Goal: Task Accomplishment & Management: Complete application form

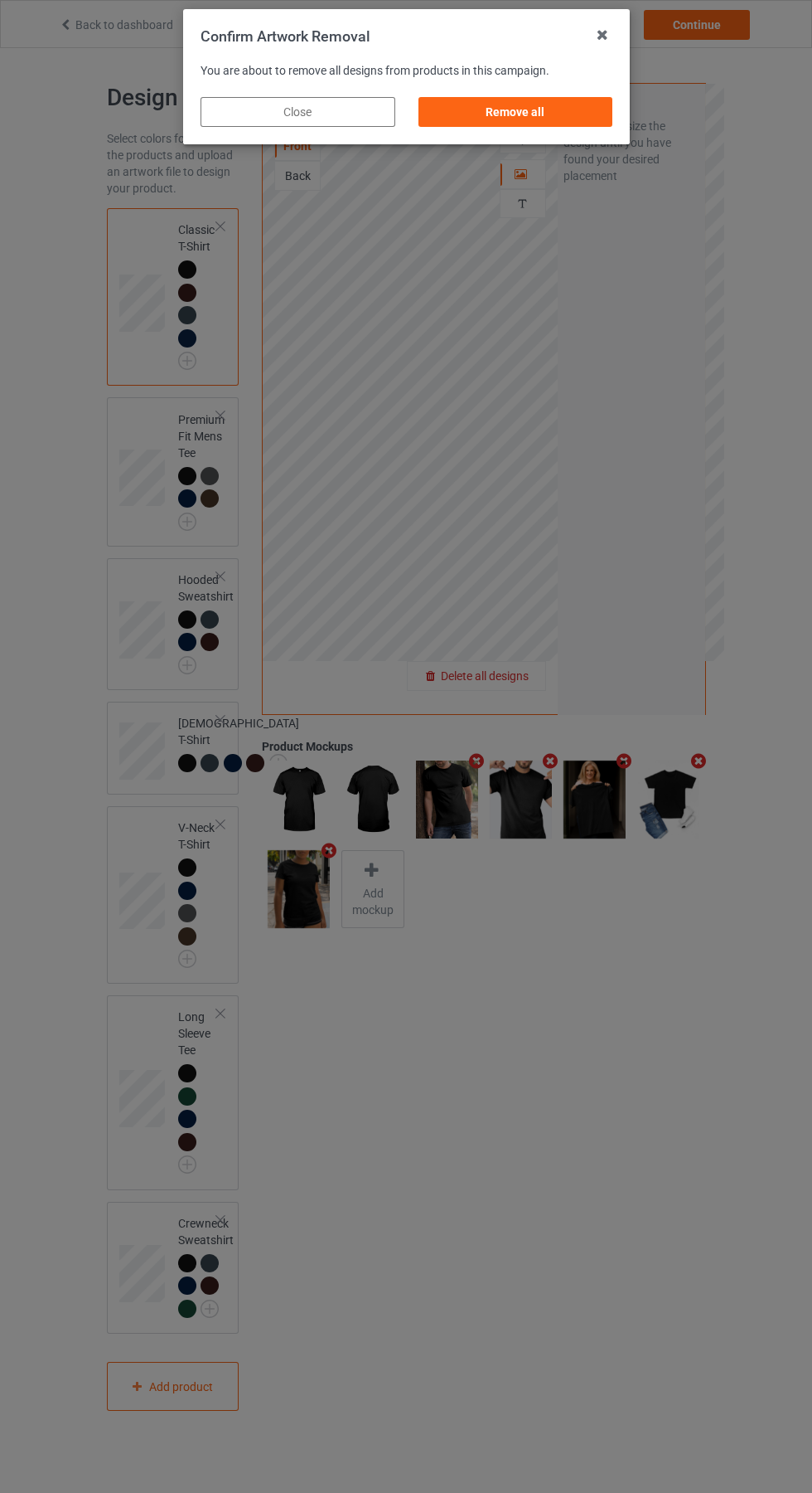
click at [503, 114] on div "Remove all" at bounding box center [515, 111] width 195 height 30
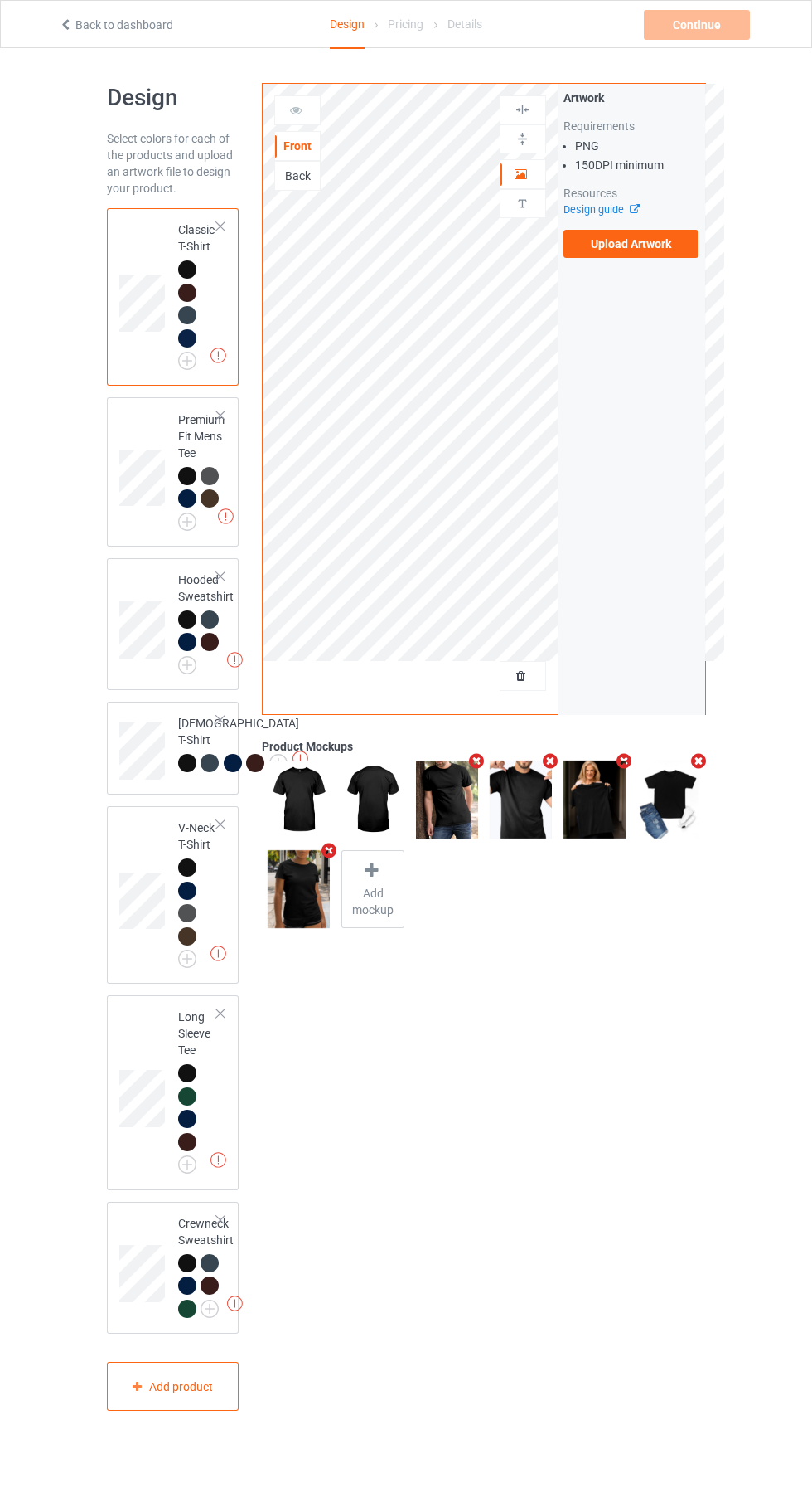
click at [646, 251] on label "Upload Artwork" at bounding box center [632, 243] width 136 height 28
click at [0, 0] on input "Upload Artwork" at bounding box center [0, 0] width 0 height 0
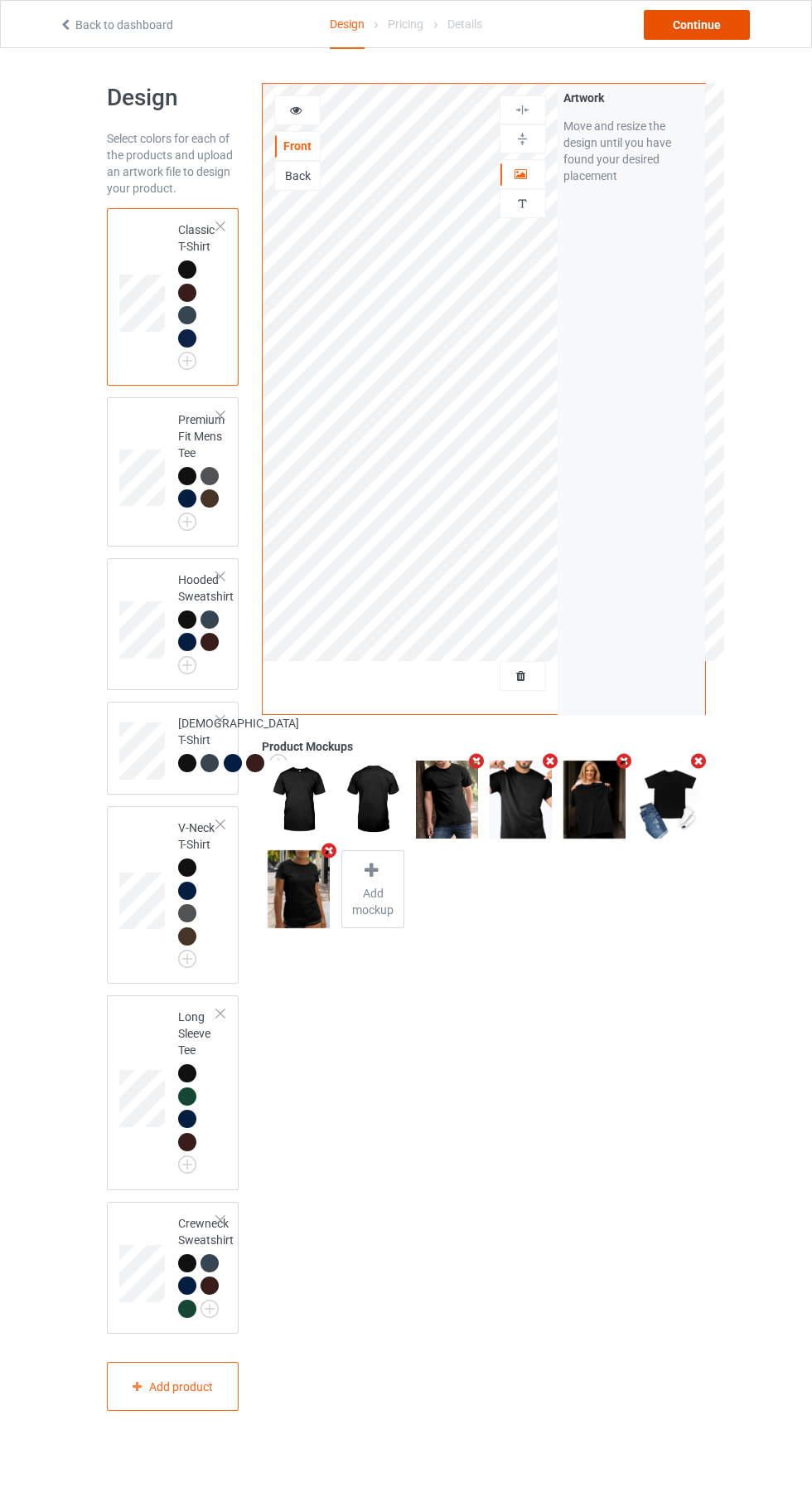
click at [699, 20] on div "Continue" at bounding box center [696, 25] width 106 height 30
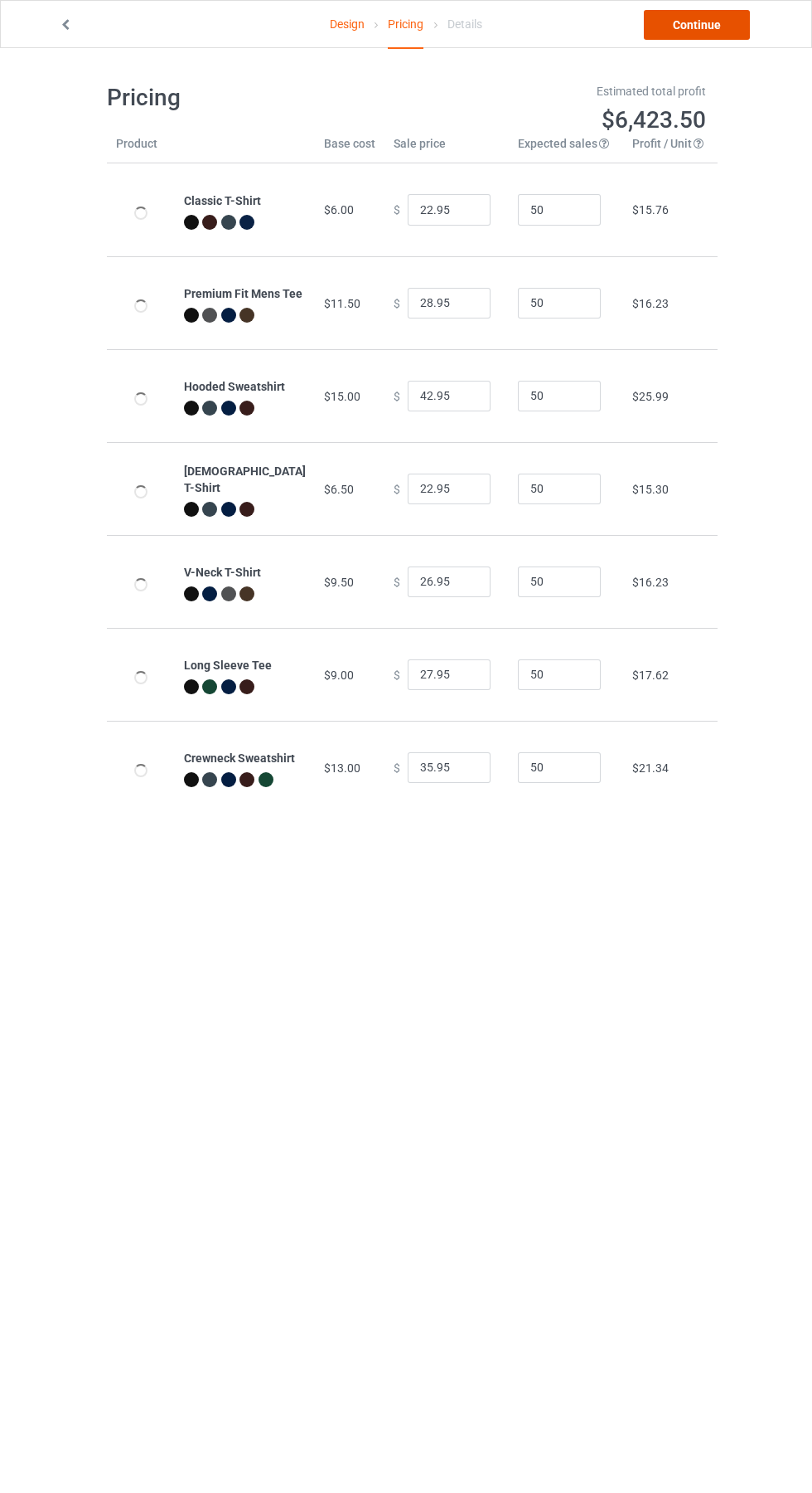
click at [729, 37] on link "Continue" at bounding box center [696, 25] width 106 height 30
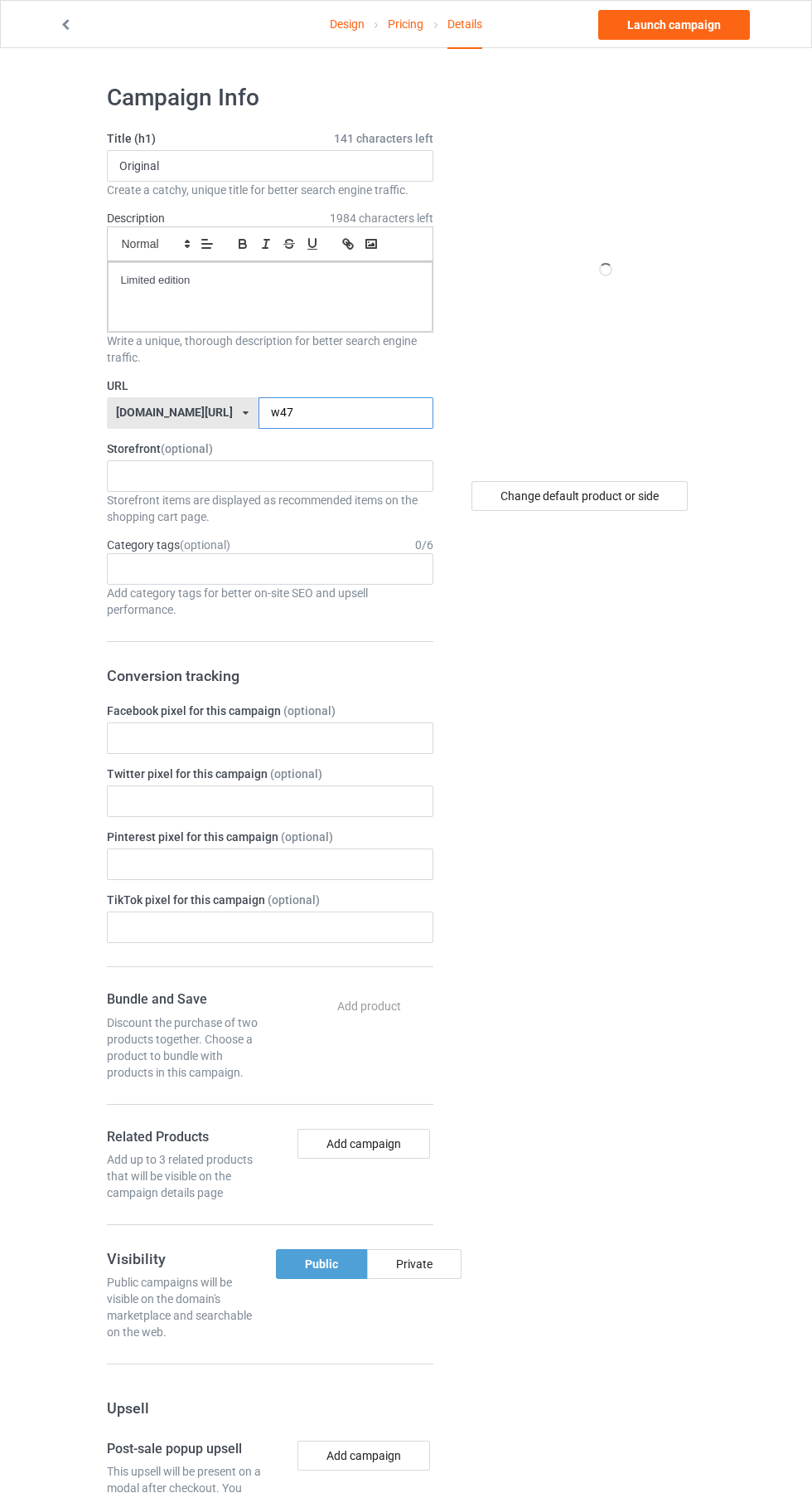
click at [293, 412] on input "w47" at bounding box center [346, 413] width 175 height 32
click at [303, 415] on input "w47" at bounding box center [346, 413] width 175 height 32
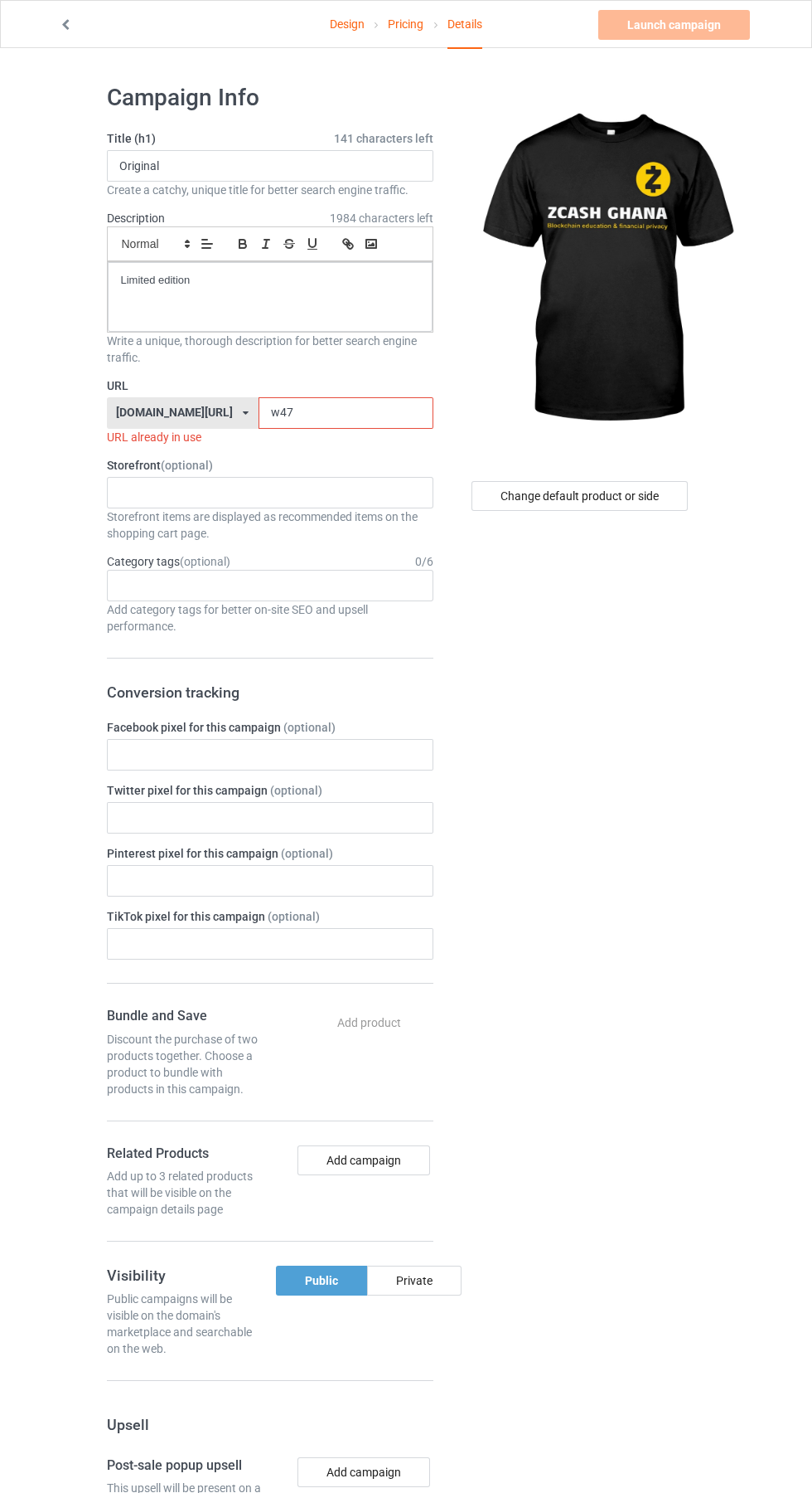
click at [305, 385] on label "URL" at bounding box center [270, 385] width 327 height 16
click at [285, 406] on input "w47" at bounding box center [346, 413] width 175 height 32
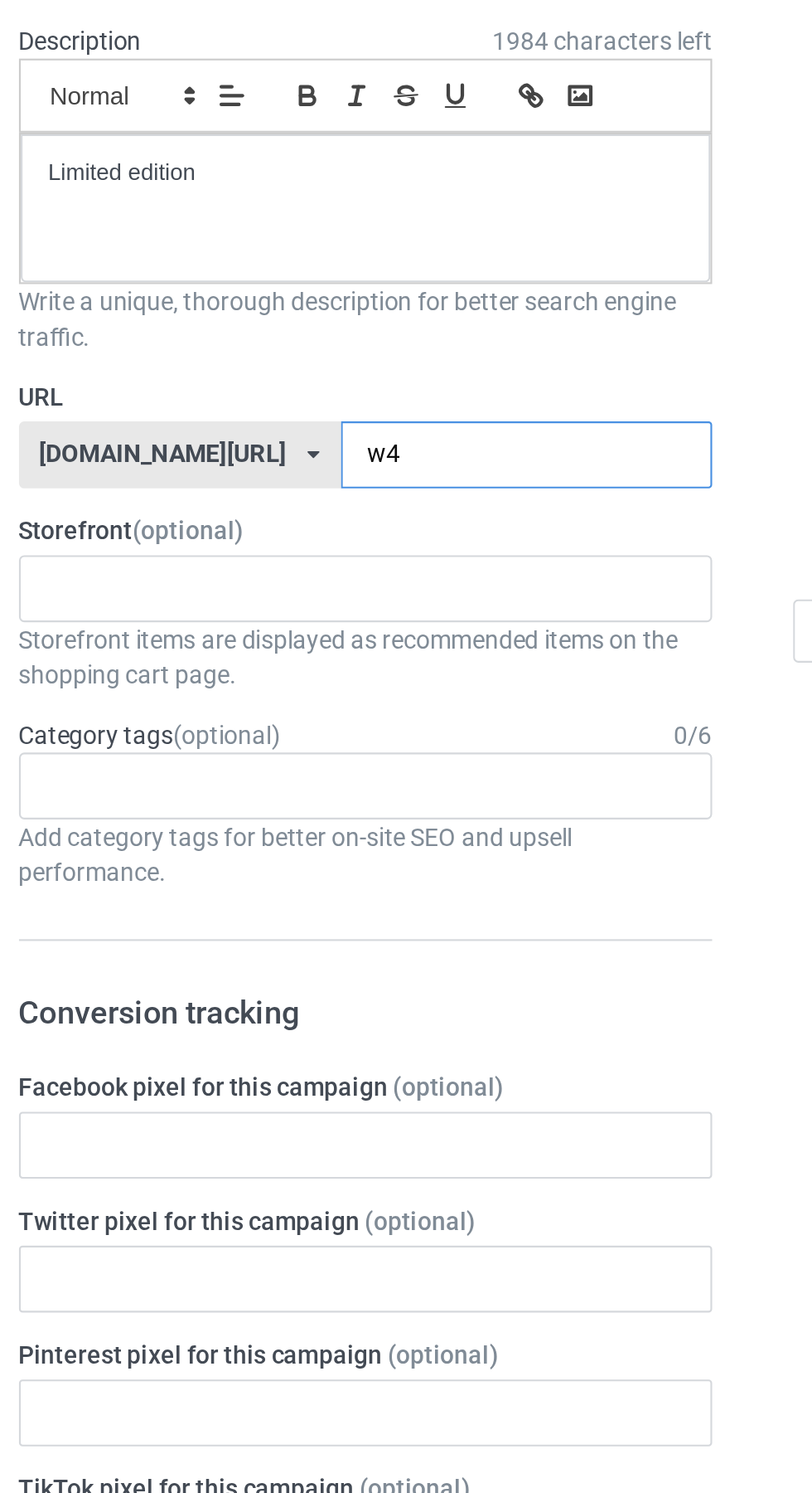
type input "w"
type input "Zg"
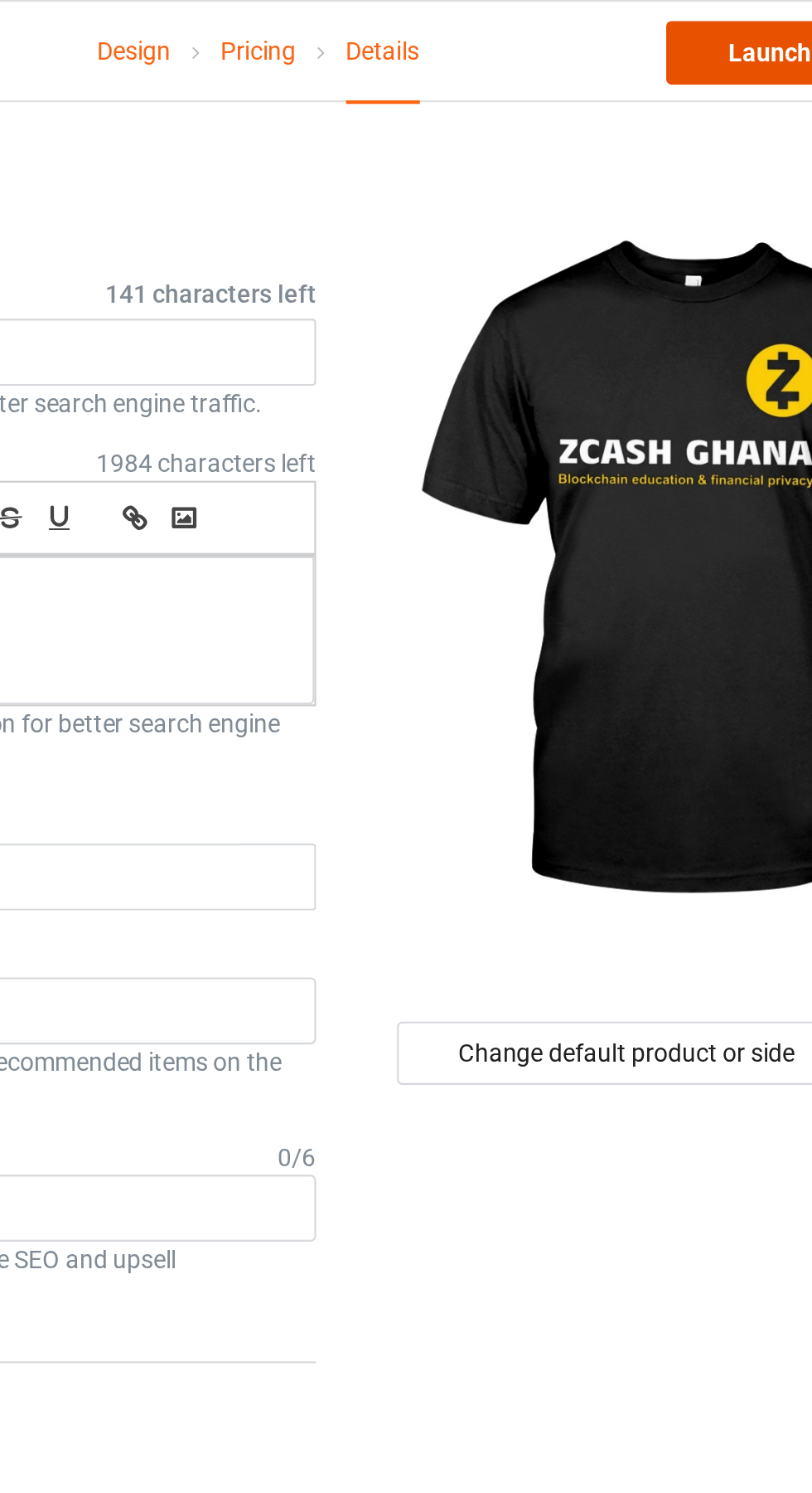
click at [640, 30] on link "Launch campaign" at bounding box center [674, 25] width 152 height 30
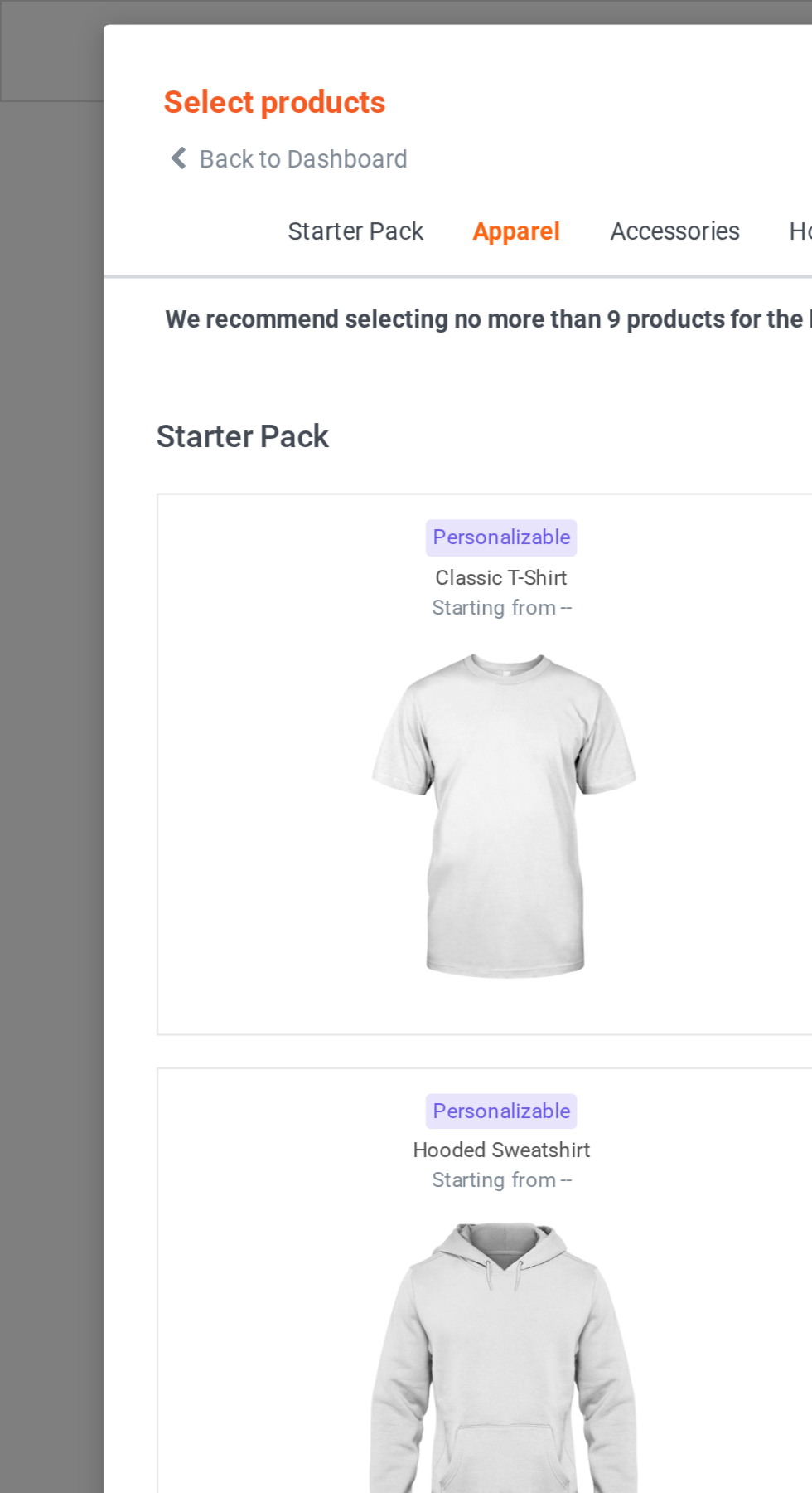
scroll to position [888, 0]
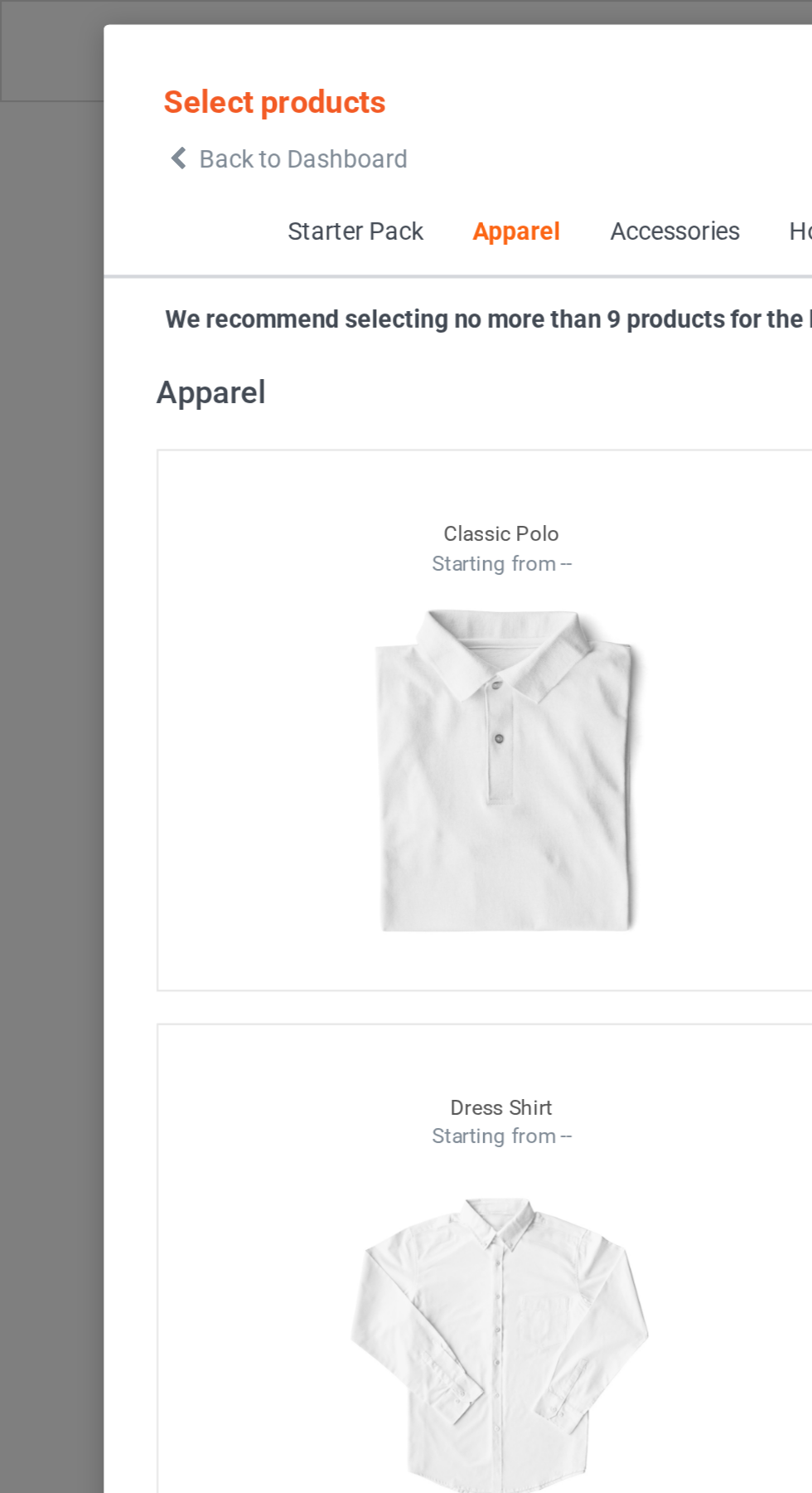
click at [94, 75] on span "Back to Dashboard" at bounding box center [143, 74] width 98 height 13
